Goal: Information Seeking & Learning: Learn about a topic

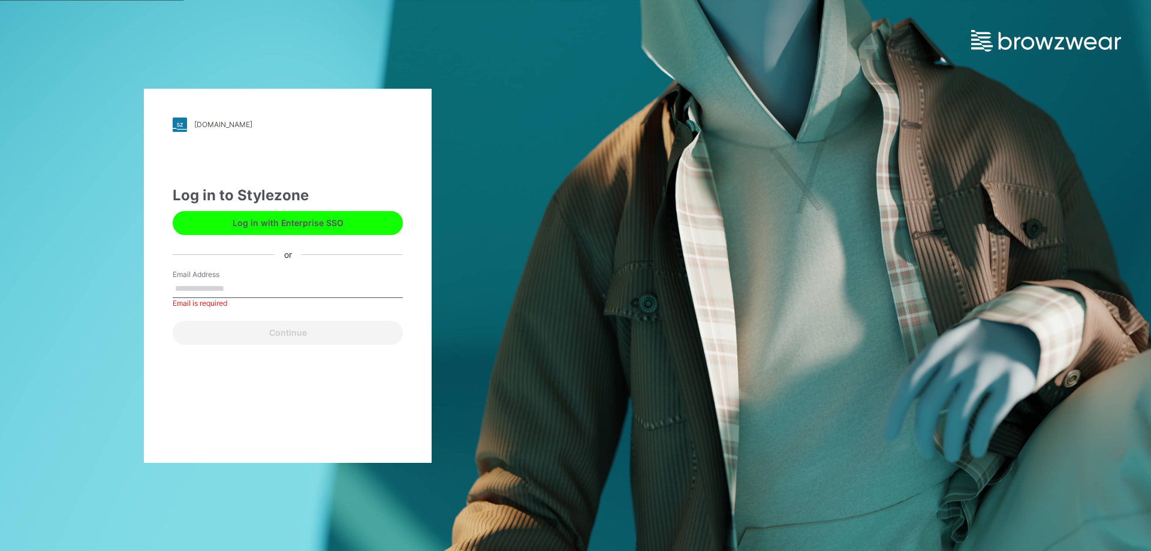
click at [274, 278] on div "Email Address Email is required" at bounding box center [288, 287] width 230 height 36
click at [249, 287] on input "Email Address" at bounding box center [288, 289] width 230 height 18
click at [245, 223] on button "Log in with Enterprise SSO" at bounding box center [288, 223] width 230 height 24
click at [251, 289] on input "Email Address" at bounding box center [288, 289] width 230 height 18
click at [313, 225] on button "Log in with Enterprise SSO" at bounding box center [288, 223] width 230 height 24
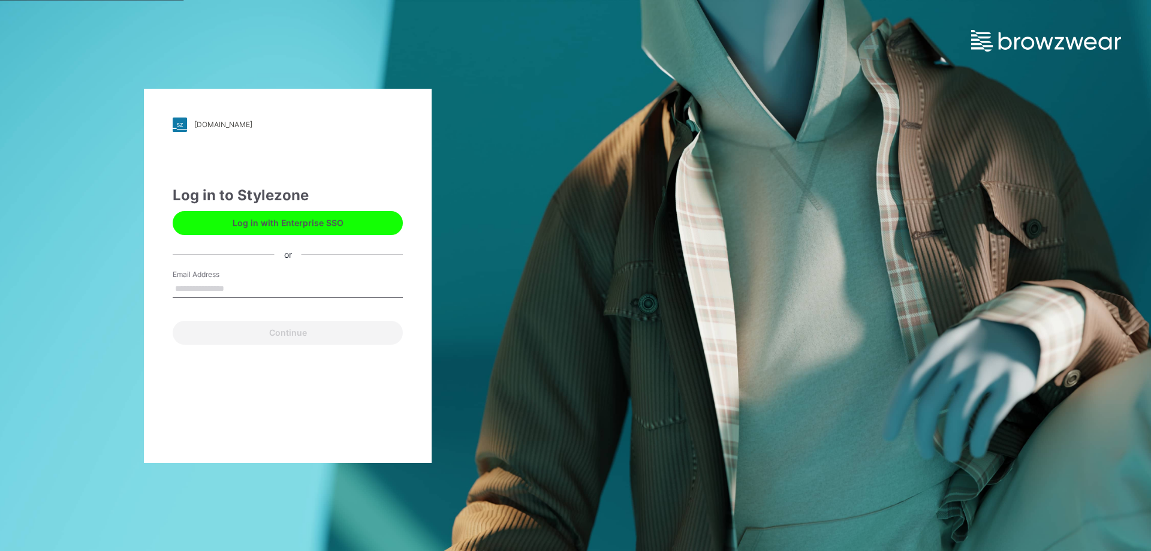
click at [195, 289] on input "Email Address" at bounding box center [288, 289] width 230 height 18
type input "*"
click at [367, 217] on button "Log in with Enterprise SSO" at bounding box center [288, 223] width 230 height 24
click at [240, 287] on input "Email Address" at bounding box center [288, 289] width 230 height 18
click at [258, 288] on input "Email Address" at bounding box center [288, 289] width 230 height 18
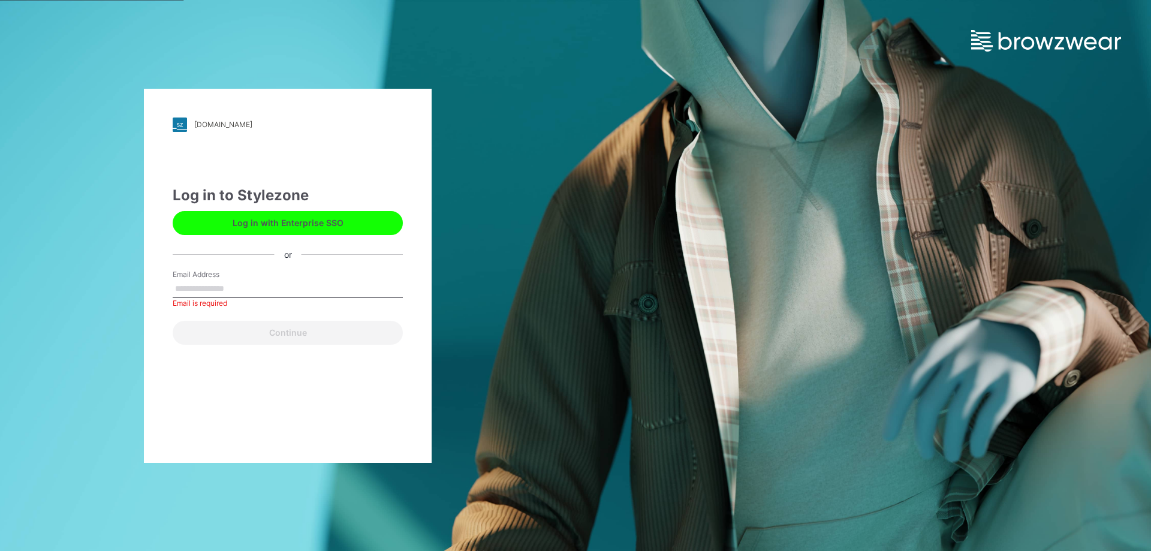
paste input "**********"
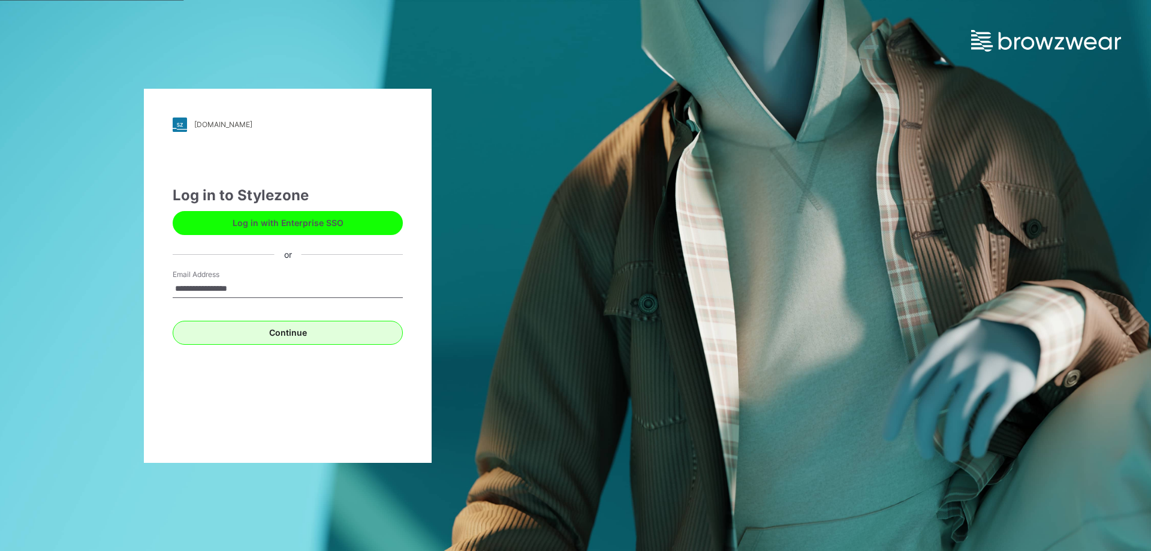
type input "**********"
click at [288, 330] on button "Continue" at bounding box center [288, 333] width 230 height 24
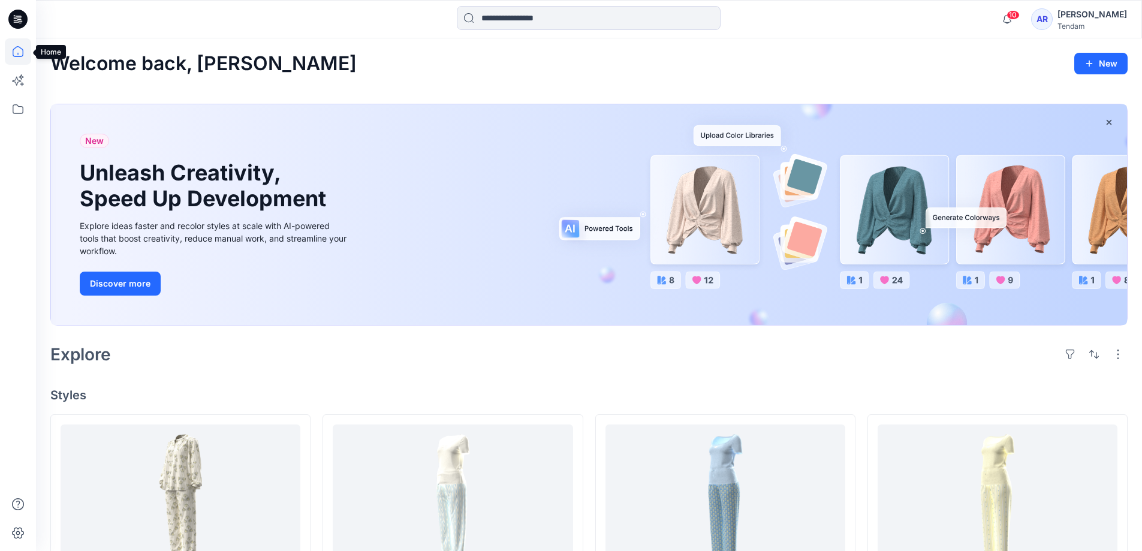
click at [16, 52] on icon at bounding box center [18, 51] width 26 height 26
click at [22, 81] on icon at bounding box center [18, 80] width 26 height 26
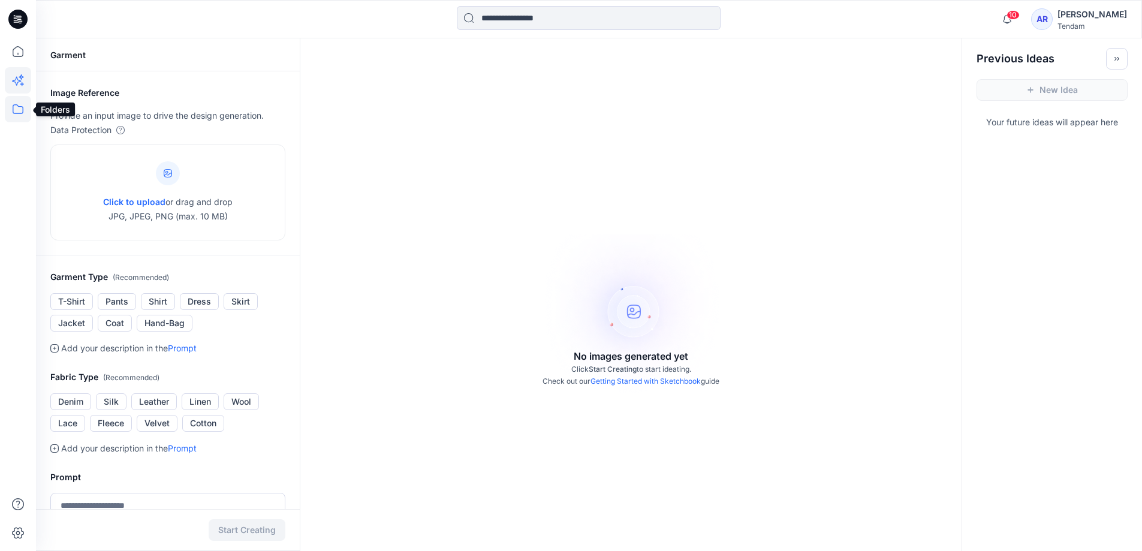
click at [16, 105] on icon at bounding box center [18, 109] width 26 height 26
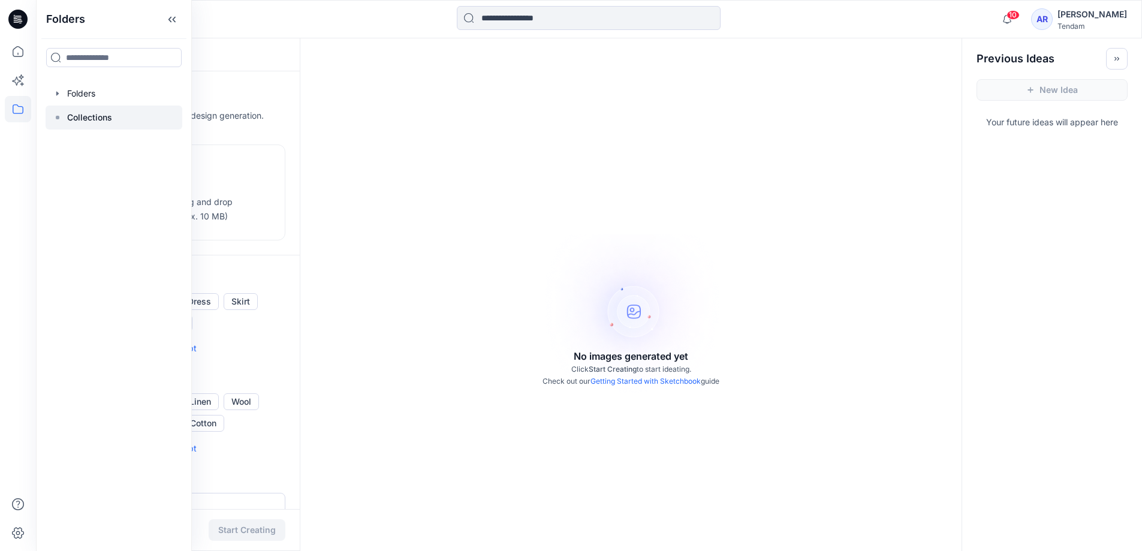
click at [61, 116] on div "Collections" at bounding box center [114, 117] width 137 height 24
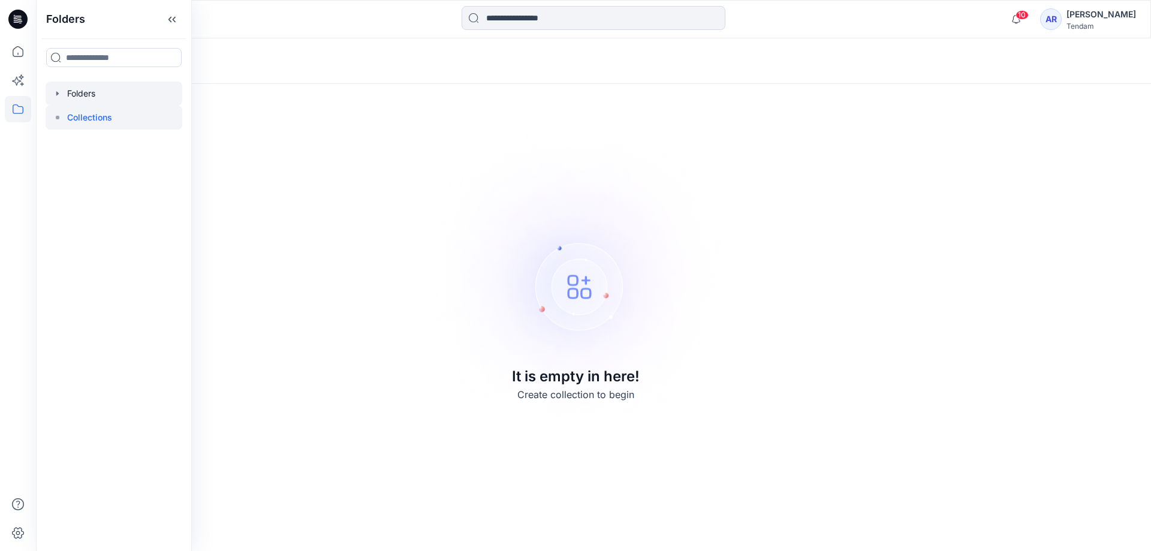
click at [59, 93] on icon "button" at bounding box center [58, 94] width 10 height 10
click at [70, 116] on icon "button" at bounding box center [69, 117] width 2 height 4
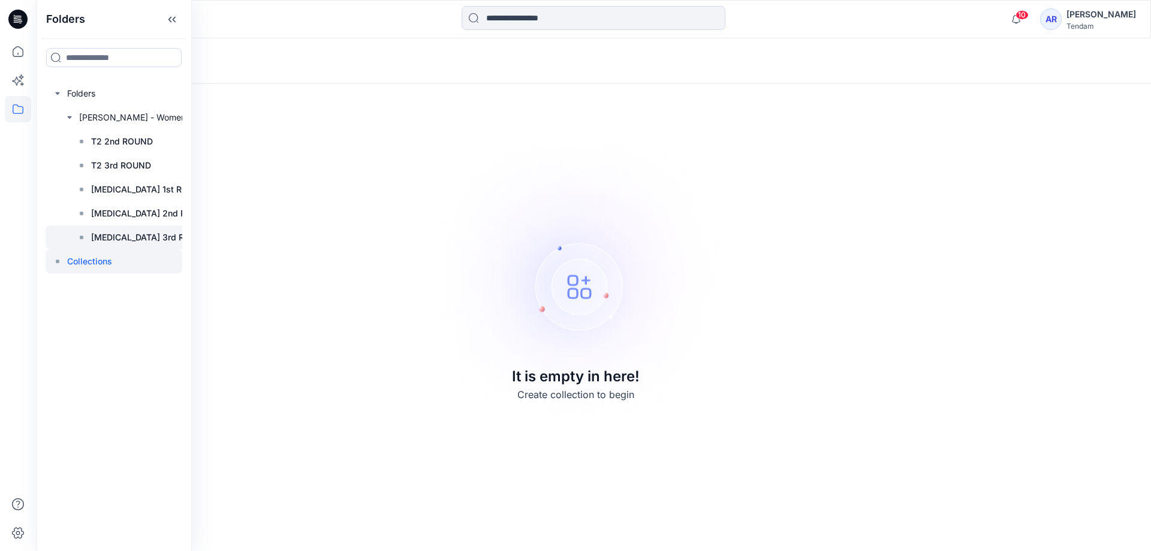
click at [124, 238] on p "[MEDICAL_DATA] 3rd ROUND" at bounding box center [150, 237] width 118 height 14
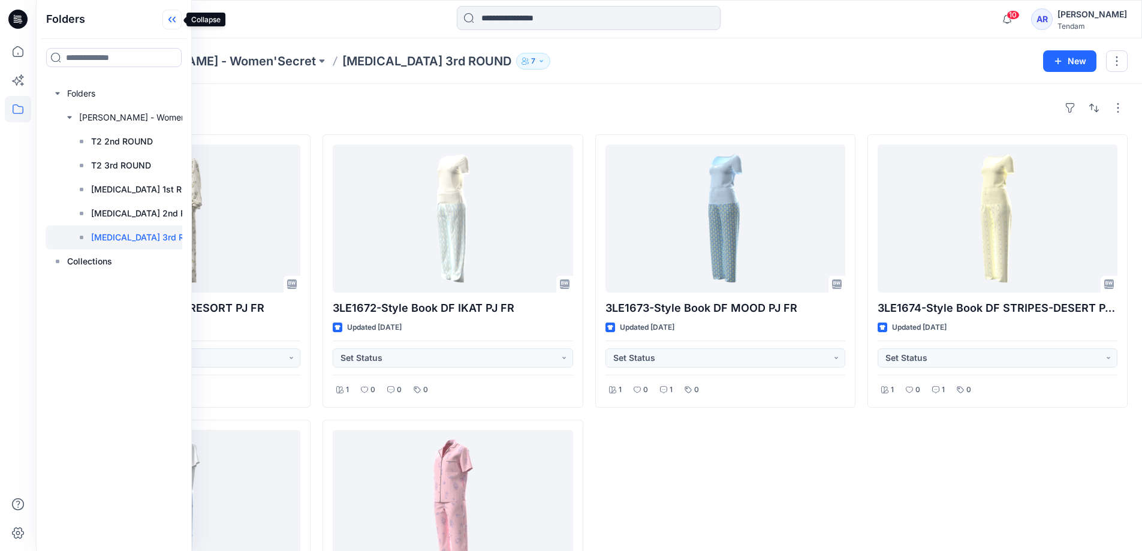
click at [172, 24] on icon at bounding box center [171, 20] width 19 height 20
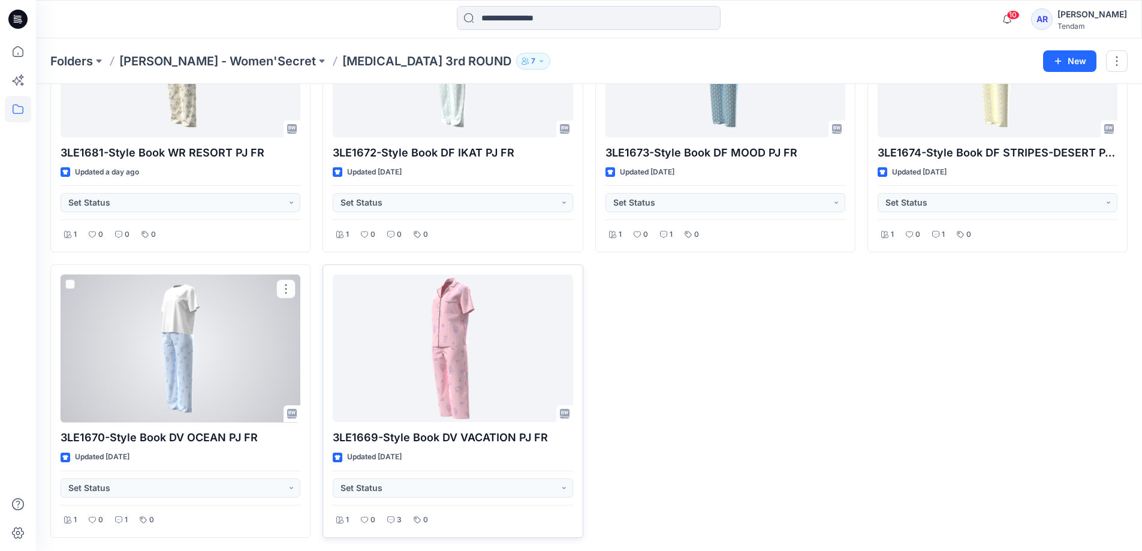
scroll to position [156, 0]
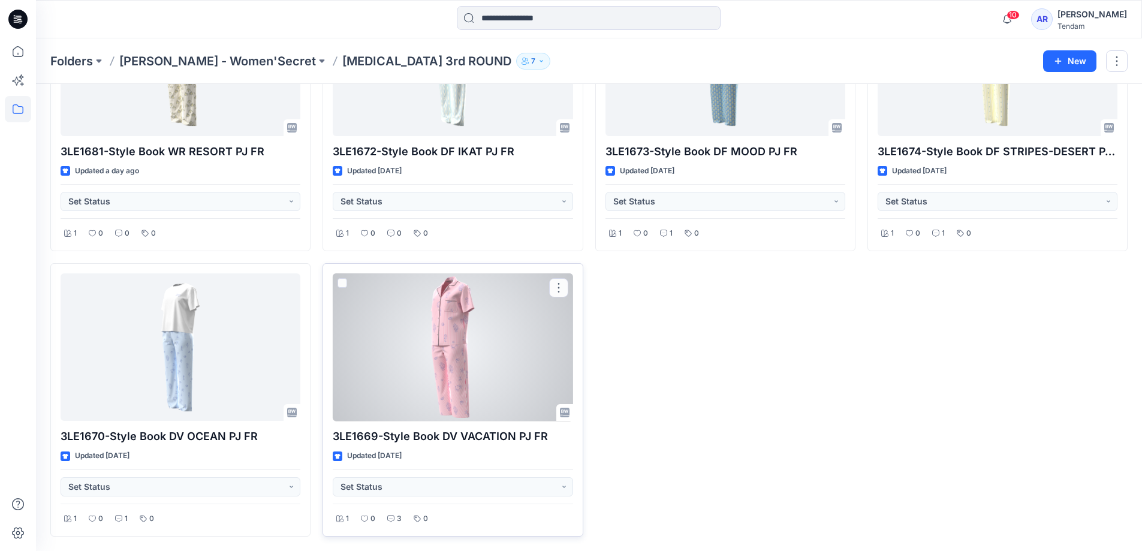
click at [463, 357] on div at bounding box center [453, 347] width 240 height 148
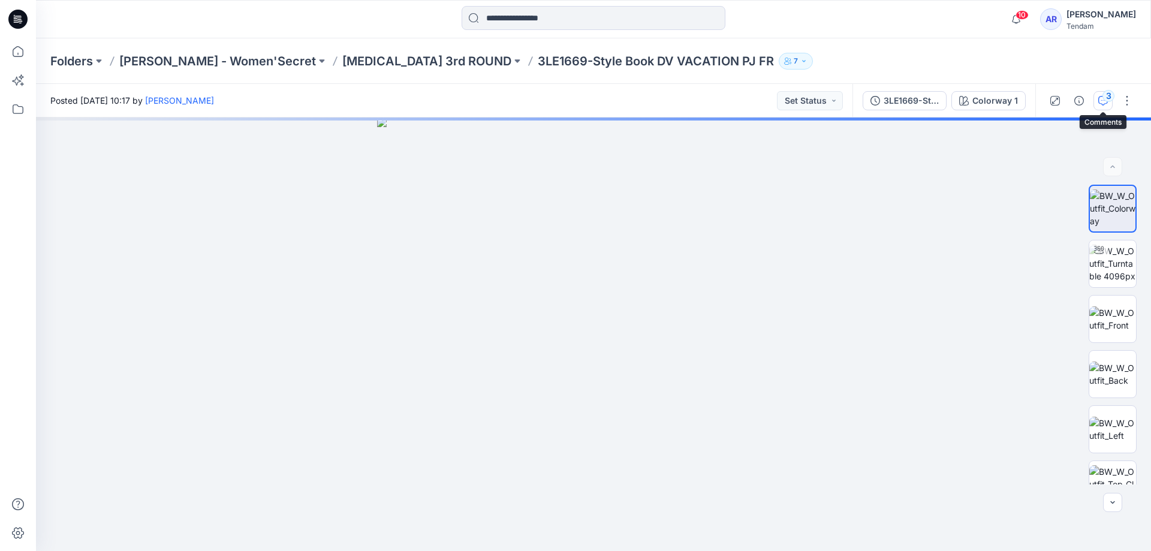
click at [1110, 102] on button "3" at bounding box center [1102, 100] width 19 height 19
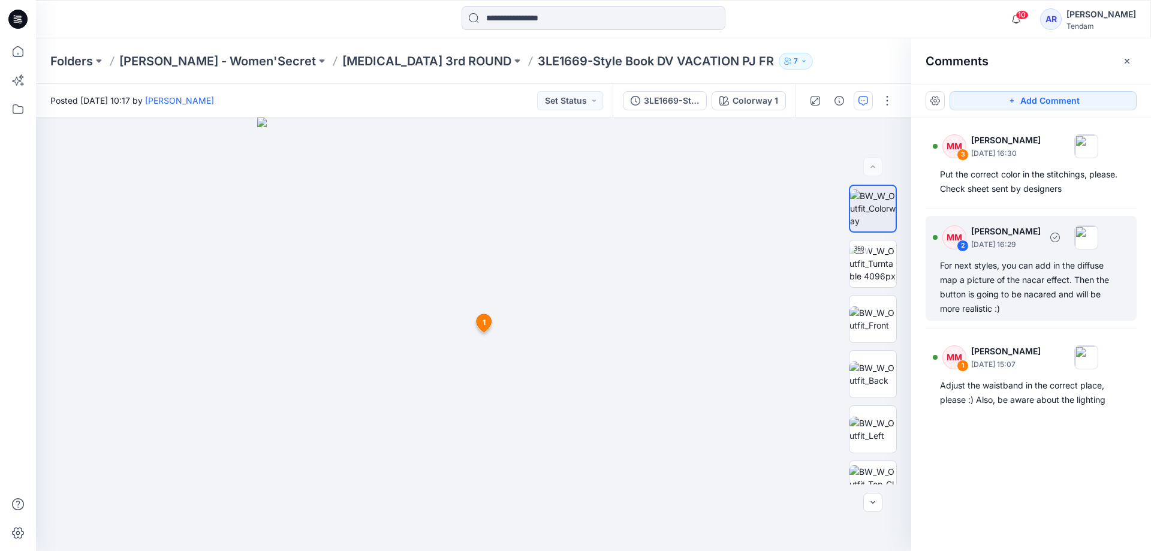
click at [1000, 286] on div "For next styles, you can add in the diffuse map a picture of the nacar effect. …" at bounding box center [1031, 287] width 182 height 58
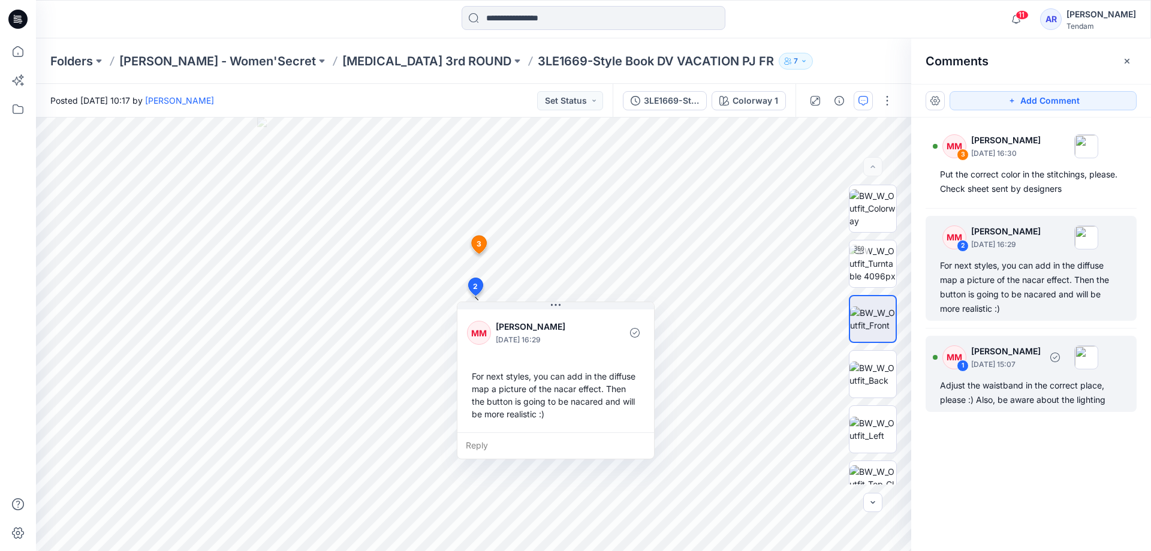
click at [1031, 385] on div "Adjust the waistband in the correct place, please :) Also, be aware about the l…" at bounding box center [1031, 392] width 182 height 29
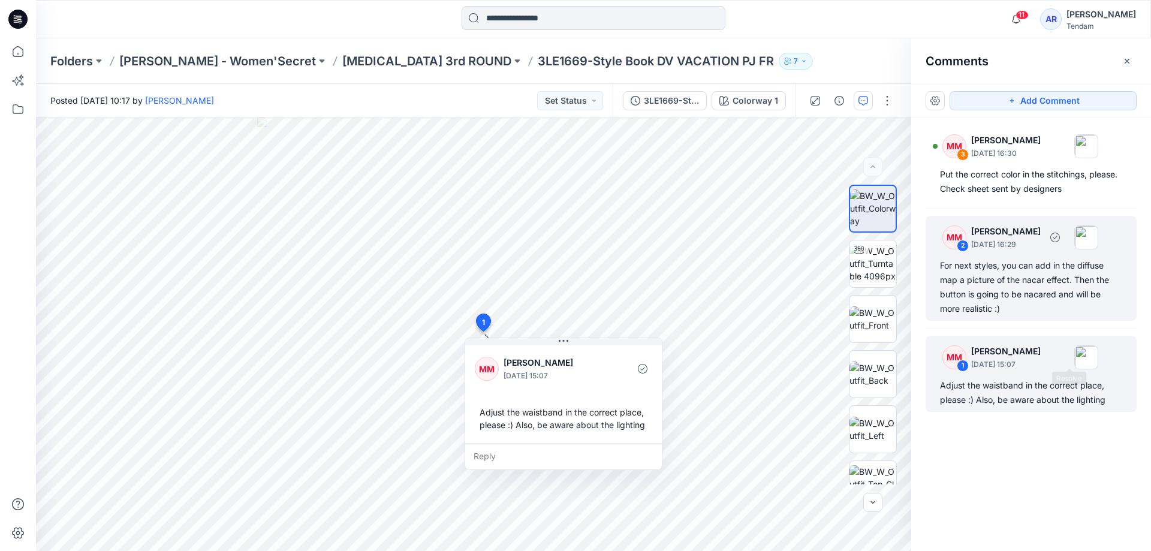
click at [1030, 266] on div "For next styles, you can add in the diffuse map a picture of the nacar effect. …" at bounding box center [1031, 287] width 182 height 58
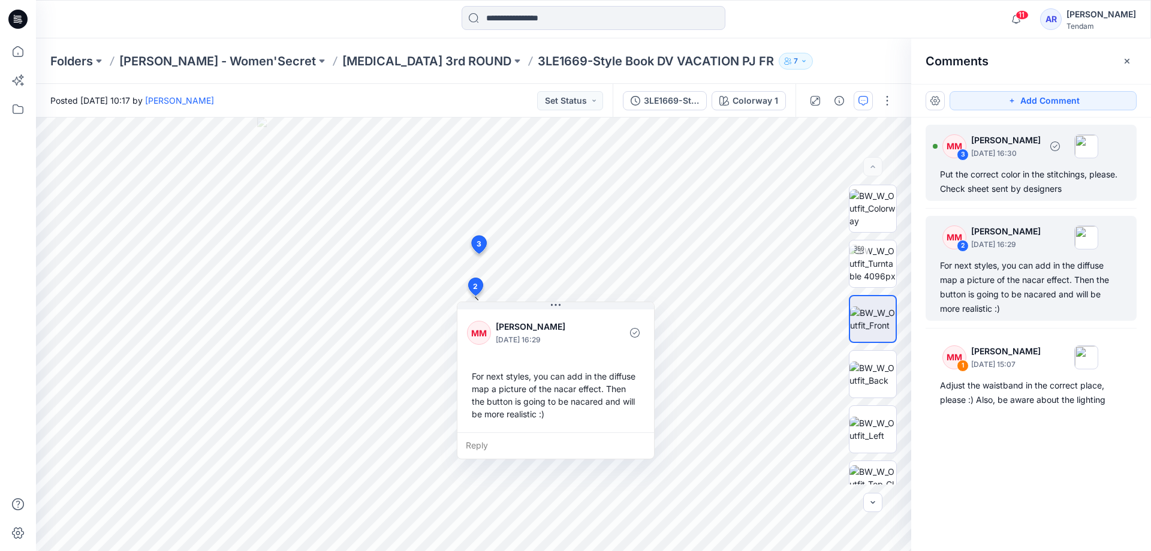
click at [1009, 176] on div "Put the correct color in the stitchings, please. Check sheet sent by designers" at bounding box center [1031, 181] width 182 height 29
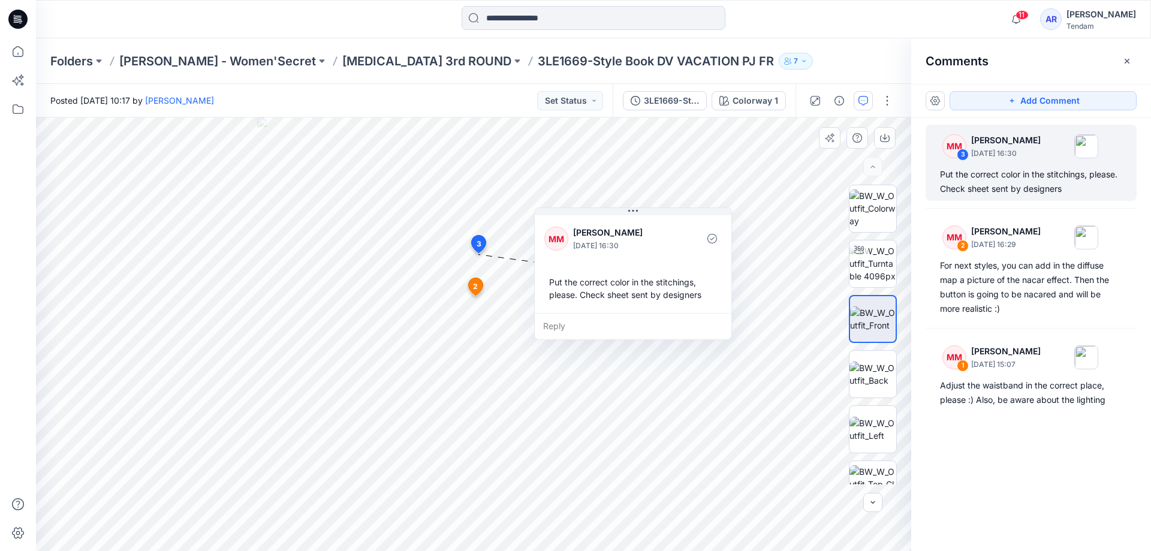
drag, startPoint x: 547, startPoint y: 334, endPoint x: 621, endPoint y: 283, distance: 90.4
click at [621, 283] on div "Put the correct color in the stitchings, please. Check sheet sent by designers" at bounding box center [632, 288] width 177 height 35
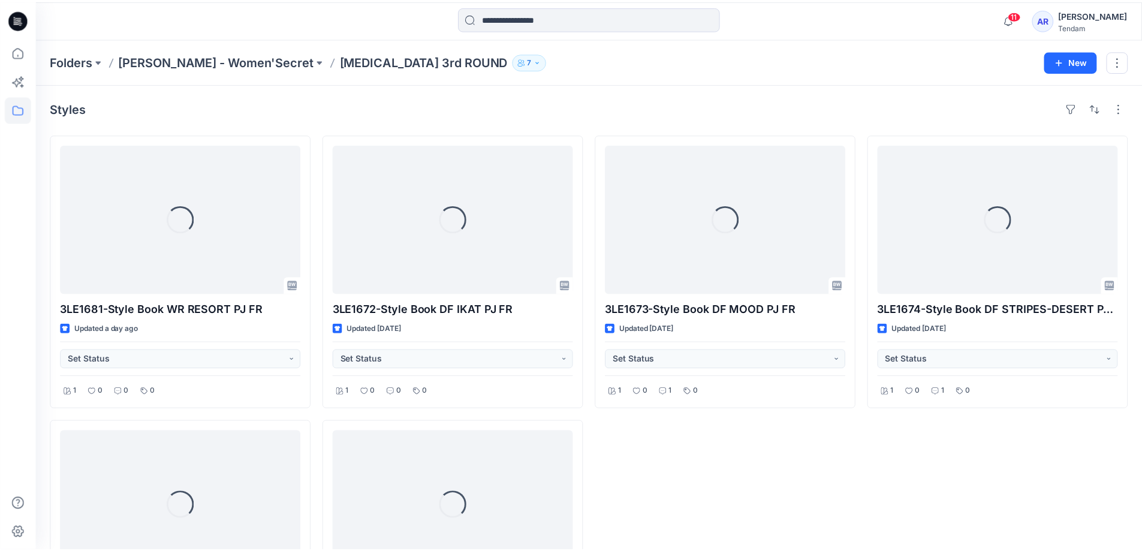
scroll to position [156, 0]
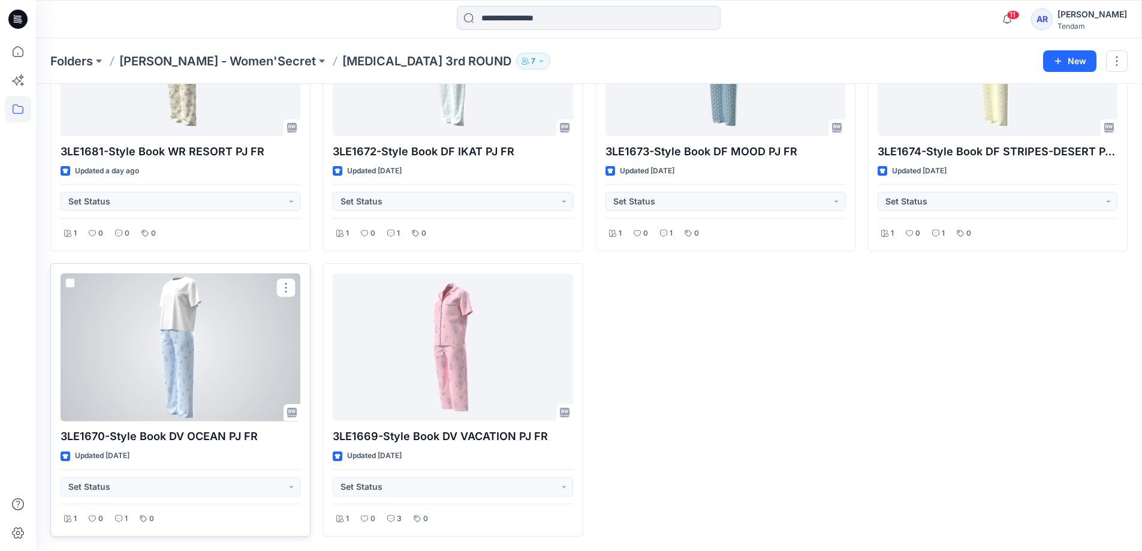
click at [227, 377] on div at bounding box center [181, 347] width 240 height 148
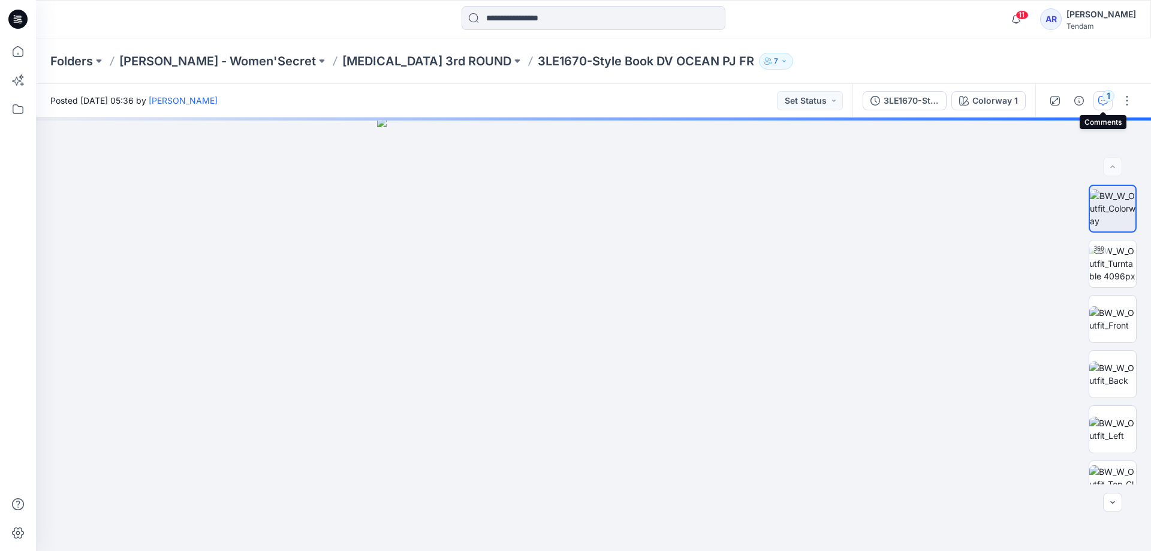
click at [1106, 100] on div "1" at bounding box center [1108, 96] width 12 height 12
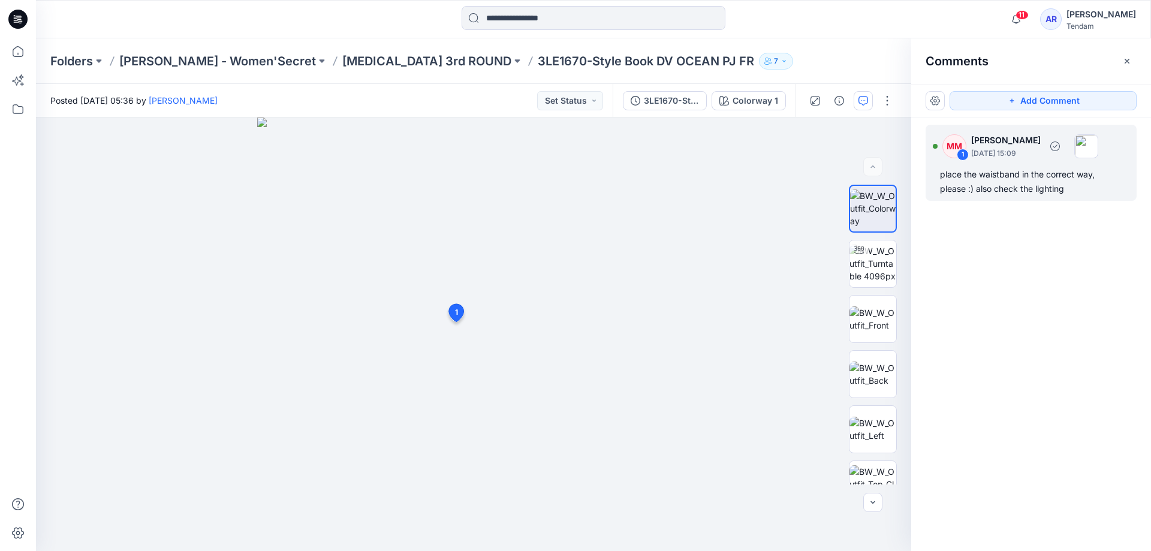
click at [1009, 183] on div "place the waistband in the correct way, please :) also check the lighting" at bounding box center [1031, 181] width 182 height 29
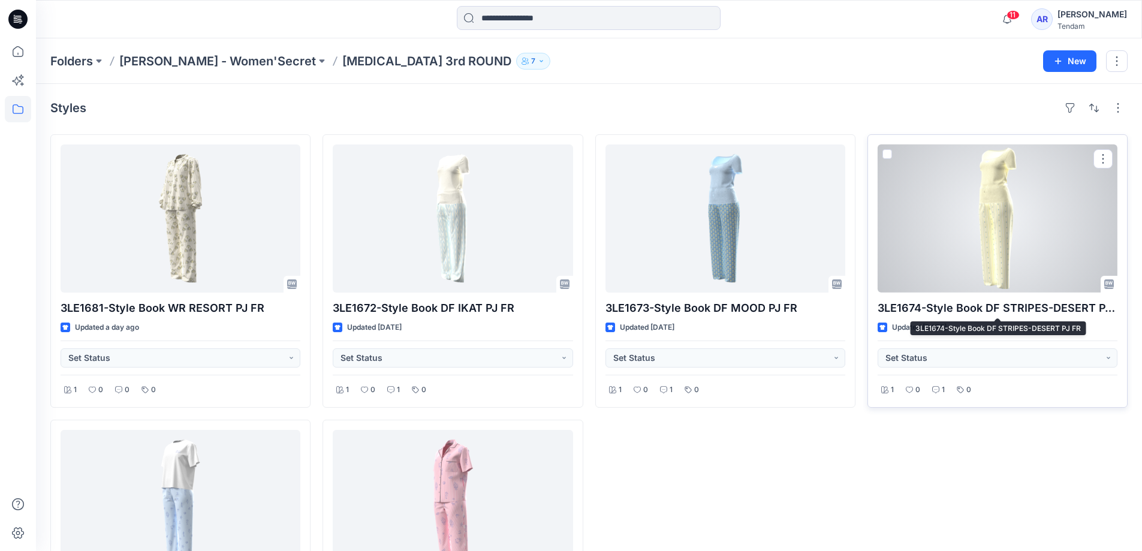
click at [1007, 304] on p "3LE1674-Style Book DF STRIPES-DESERT PJ FR" at bounding box center [997, 308] width 240 height 17
click at [1003, 271] on div at bounding box center [997, 218] width 240 height 148
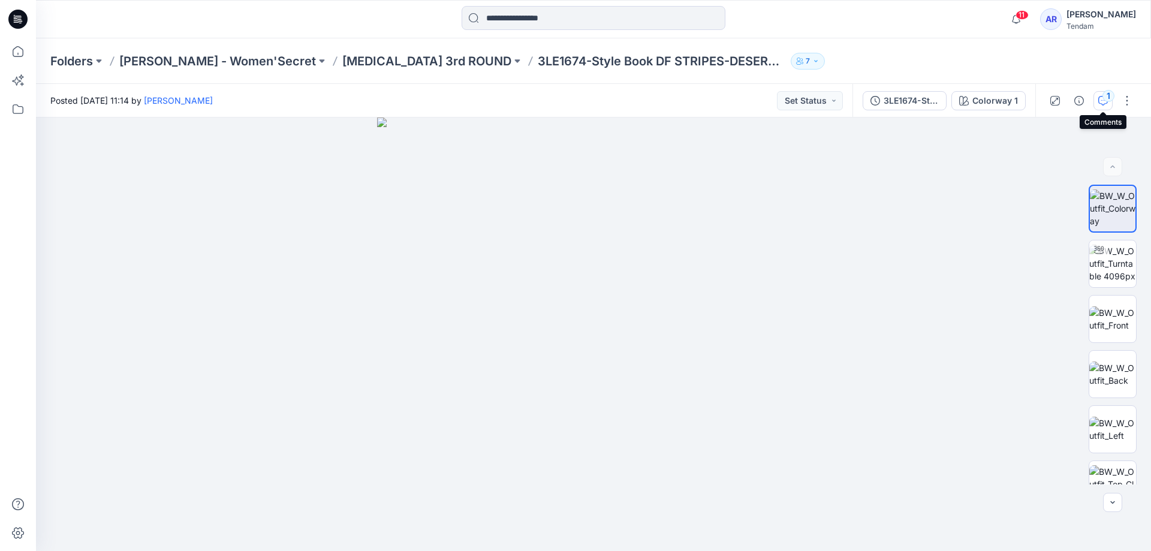
click at [1097, 108] on button "1" at bounding box center [1102, 100] width 19 height 19
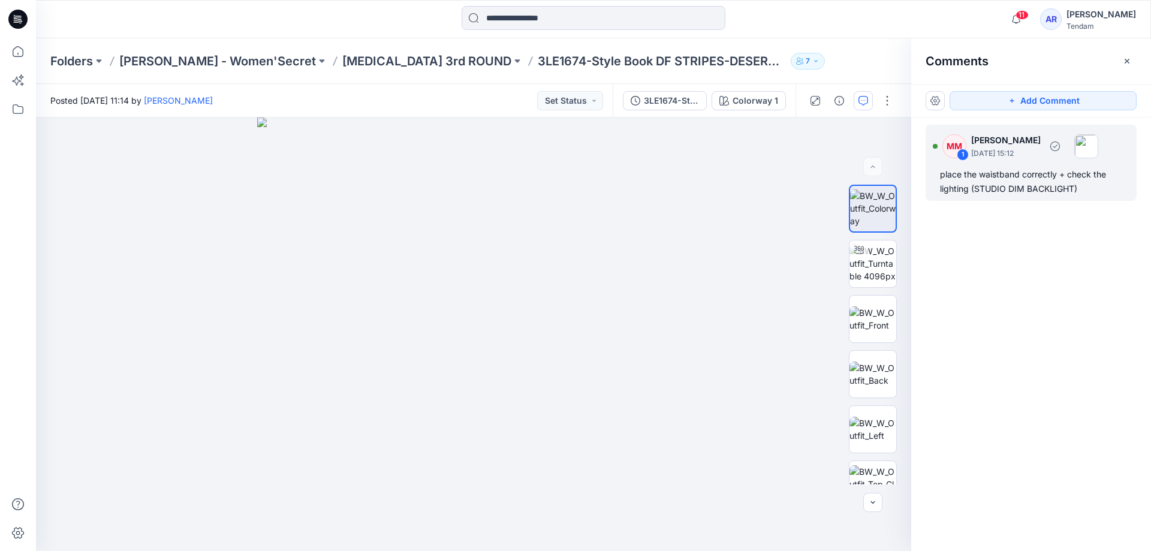
click at [1096, 185] on div "place the waistband correctly + check the lighting (STUDIO DIM BACKLIGHT)" at bounding box center [1031, 181] width 182 height 29
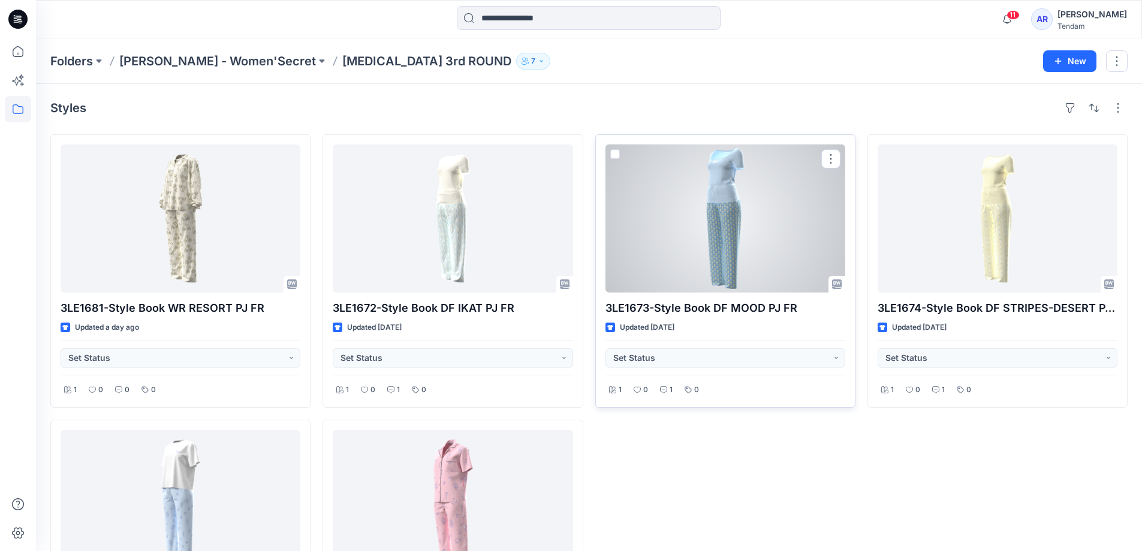
click at [761, 250] on div at bounding box center [725, 218] width 240 height 148
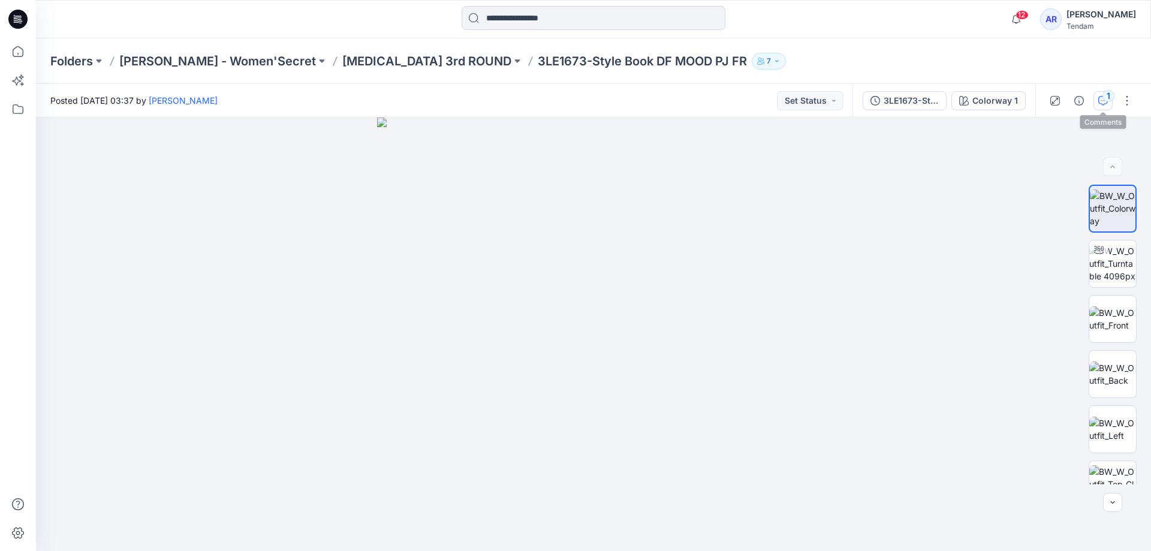
click at [1099, 102] on icon "button" at bounding box center [1103, 101] width 10 height 10
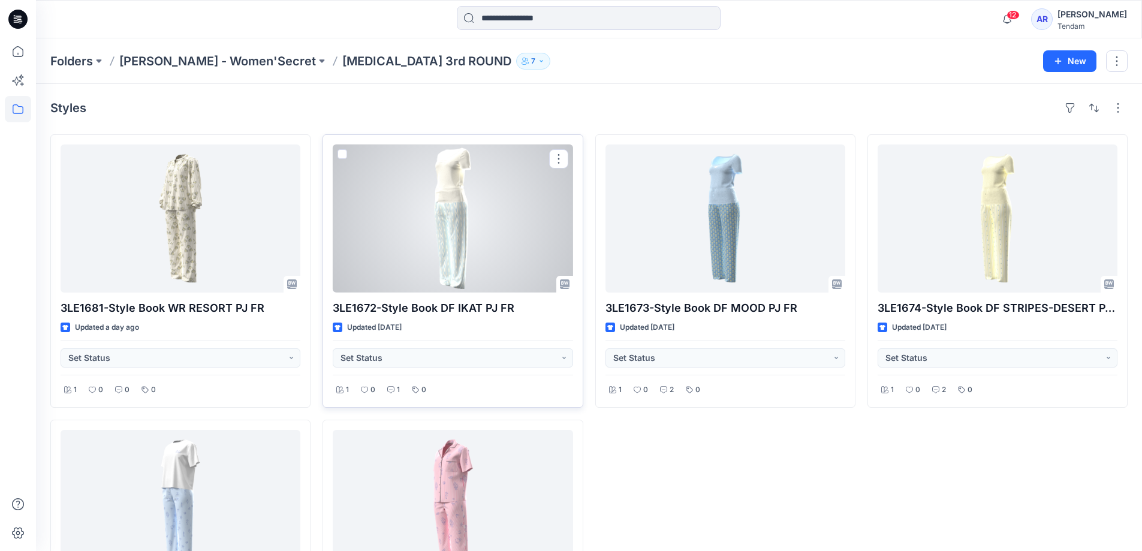
click at [438, 311] on p "3LE1672-Style Book DF IKAT PJ FR" at bounding box center [453, 308] width 240 height 17
click at [439, 301] on p "3LE1672-Style Book DF IKAT PJ FR" at bounding box center [453, 308] width 240 height 17
click at [439, 263] on div at bounding box center [453, 218] width 240 height 148
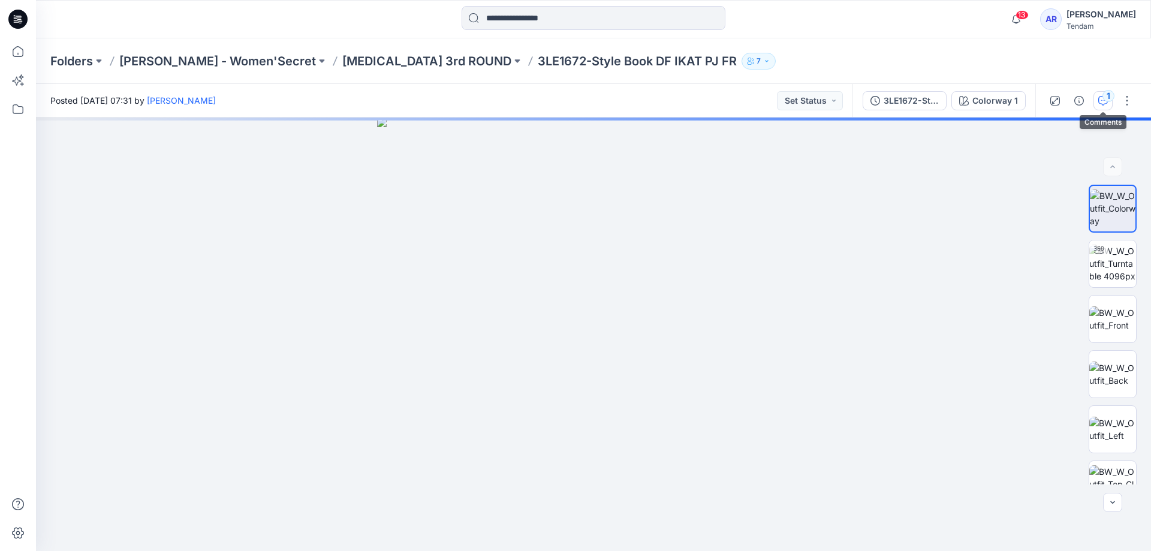
click at [1107, 102] on div "1" at bounding box center [1108, 96] width 12 height 12
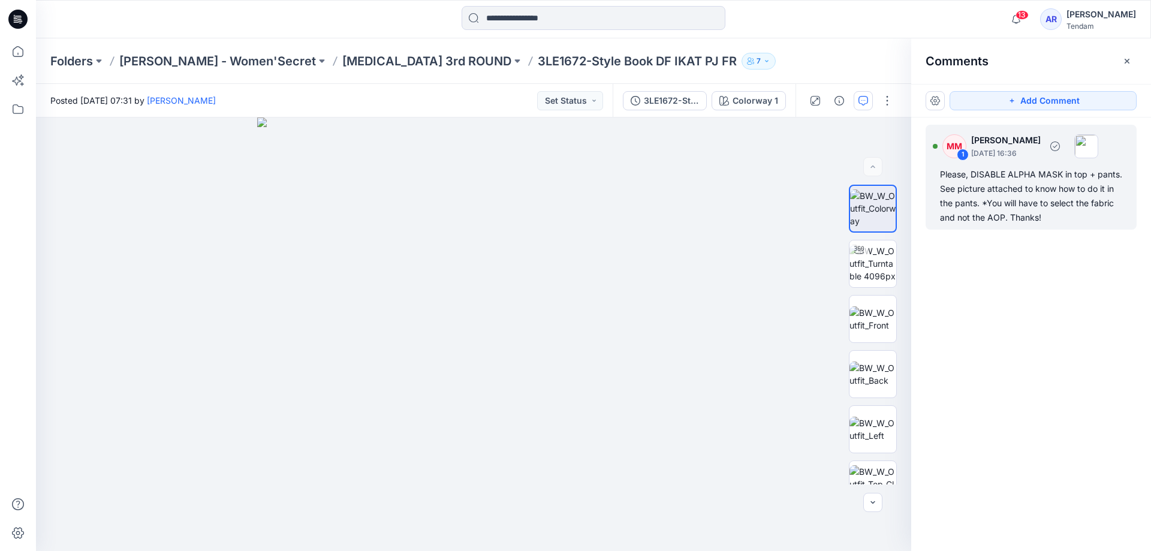
click at [1029, 207] on div "Please, DISABLE ALPHA MASK in top + pants. See picture attached to know how to …" at bounding box center [1031, 196] width 182 height 58
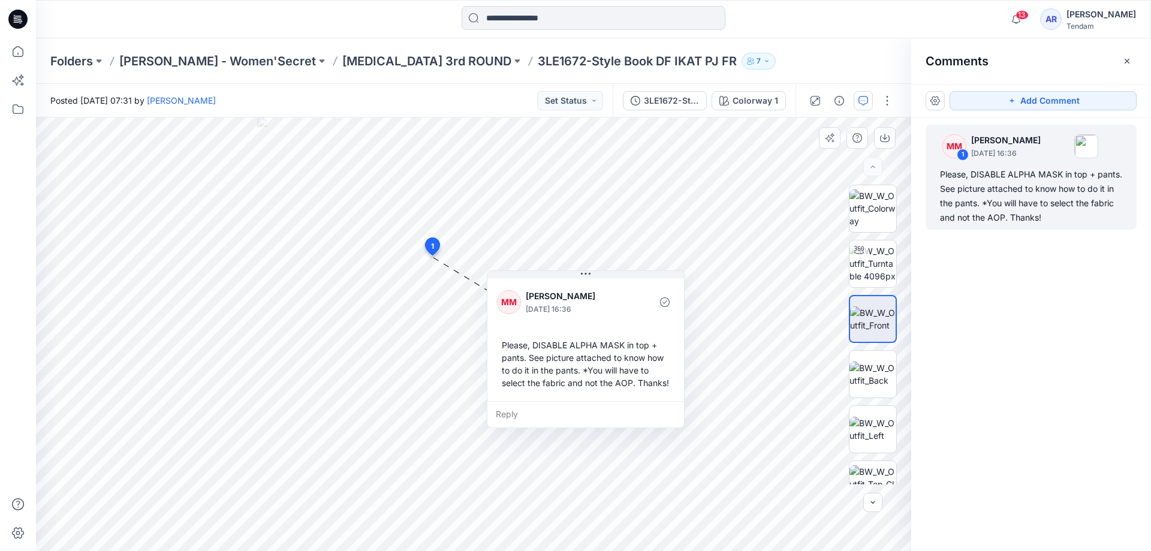
drag, startPoint x: 510, startPoint y: 304, endPoint x: 583, endPoint y: 313, distance: 73.6
click at [583, 313] on p "[DATE] 16:36" at bounding box center [575, 309] width 98 height 12
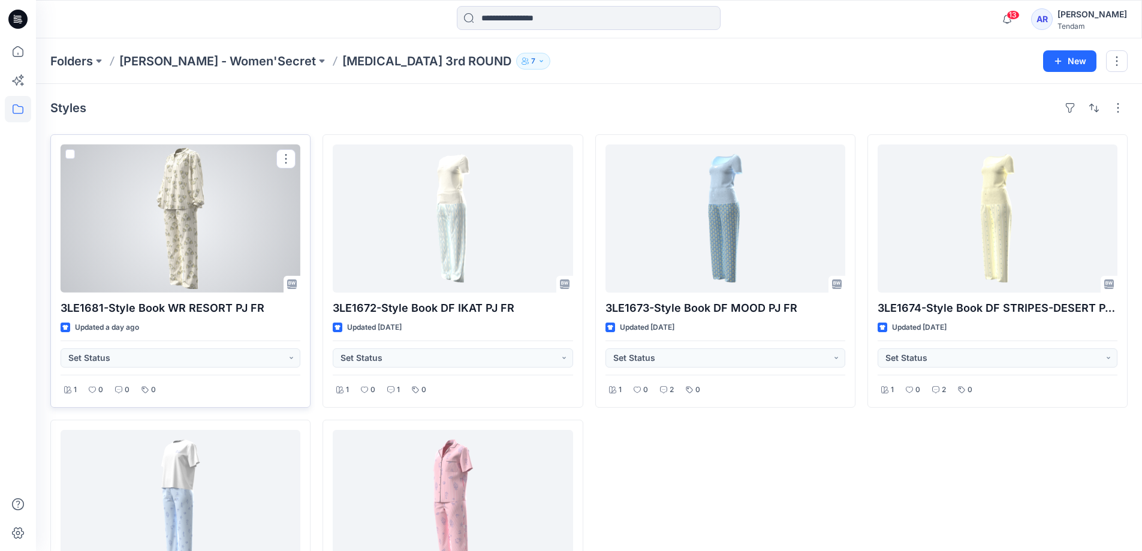
click at [216, 270] on div at bounding box center [181, 218] width 240 height 148
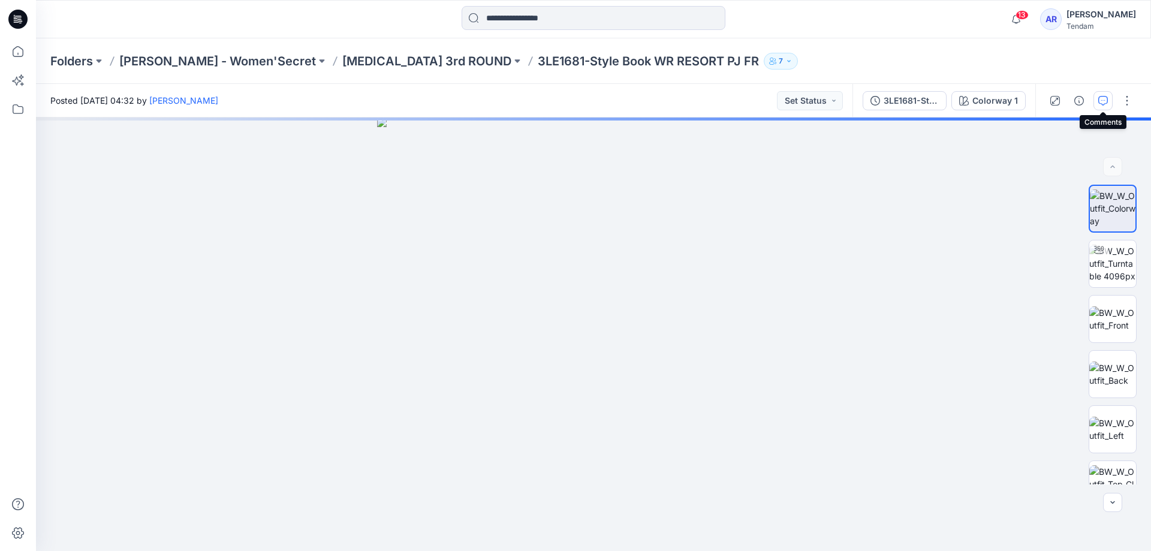
click at [1100, 100] on icon "button" at bounding box center [1103, 101] width 10 height 10
